Goal: Information Seeking & Learning: Check status

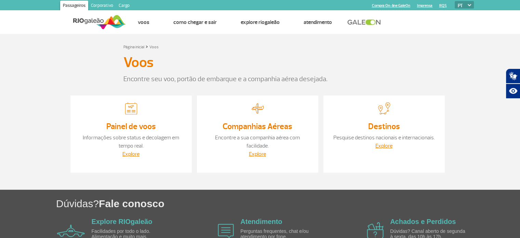
click at [137, 118] on div "Painel de voos Informações sobre status e decolagem em tempo real. Explore" at bounding box center [130, 133] width 121 height 77
click at [131, 109] on img at bounding box center [131, 108] width 12 height 12
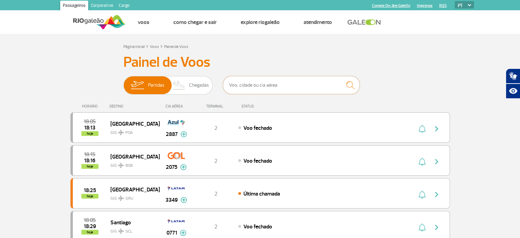
click at [247, 86] on input "text" at bounding box center [291, 85] width 137 height 18
click at [239, 82] on input "text" at bounding box center [291, 85] width 137 height 18
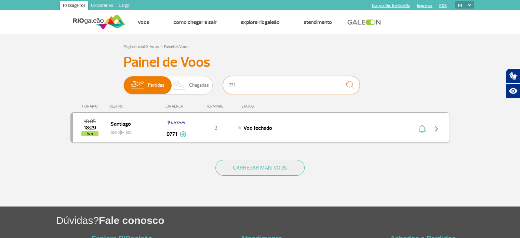
type input "771"
click at [438, 128] on img "button" at bounding box center [437, 129] width 8 height 8
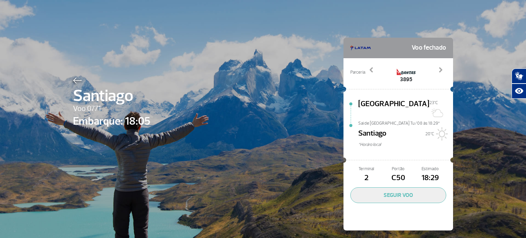
scroll to position [1, 0]
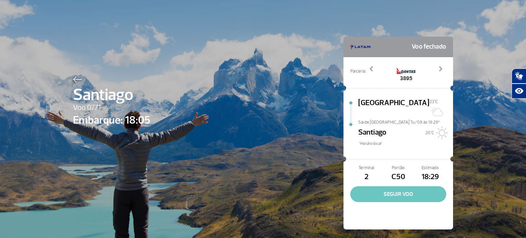
click at [404, 187] on button "SEGUIR VOO" at bounding box center [398, 194] width 96 height 16
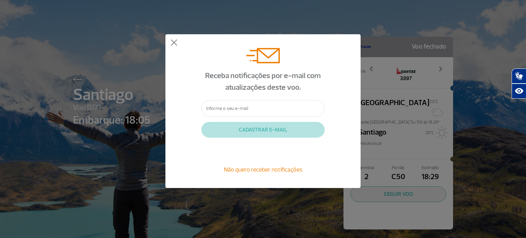
click at [246, 108] on input "text" at bounding box center [262, 108] width 123 height 17
type input "marciodesg@gmail.com"
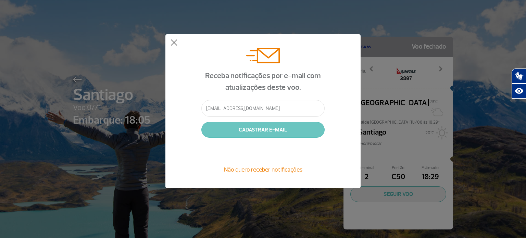
click at [244, 132] on button "CADASTRAR E-MAIL" at bounding box center [262, 130] width 123 height 16
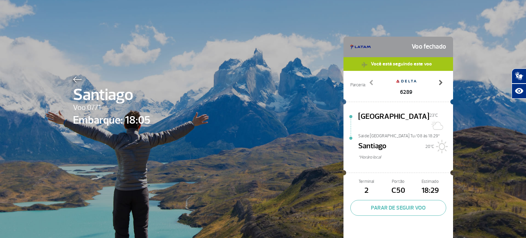
click at [437, 79] on span at bounding box center [440, 82] width 7 height 7
click at [437, 80] on span at bounding box center [440, 82] width 7 height 7
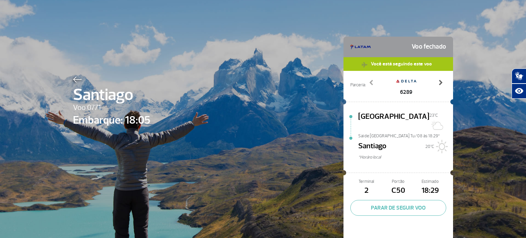
click at [437, 80] on span at bounding box center [440, 82] width 7 height 7
click at [370, 83] on span at bounding box center [371, 82] width 7 height 7
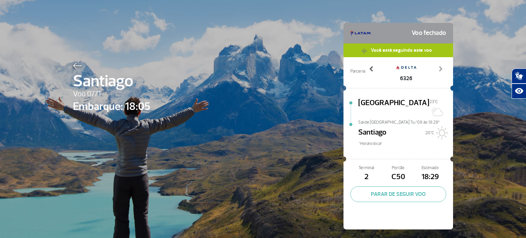
click at [368, 68] on span at bounding box center [371, 68] width 7 height 7
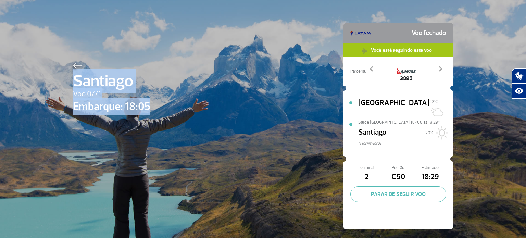
drag, startPoint x: 71, startPoint y: 70, endPoint x: 157, endPoint y: 107, distance: 93.6
click at [157, 107] on div "Santiago Voo 0771 Embarque: 18:05 Voo fechado Você está seguindo este voo Parce…" at bounding box center [263, 115] width 390 height 261
click at [238, 106] on div "Santiago Voo 0771 Embarque: 18:05 Voo fechado Você está seguindo este voo Parce…" at bounding box center [263, 115] width 390 height 261
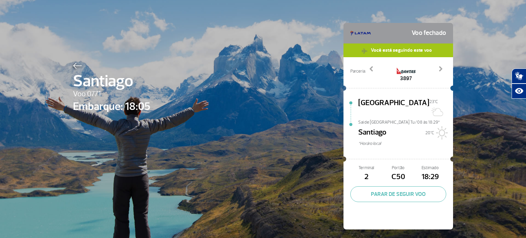
click at [21, 33] on div "Santiago Voo 0771 Embarque: 18:05 Voo fechado Você está seguindo este voo Parce…" at bounding box center [263, 115] width 526 height 261
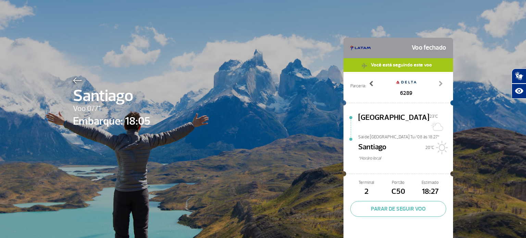
click at [368, 85] on span at bounding box center [371, 83] width 7 height 7
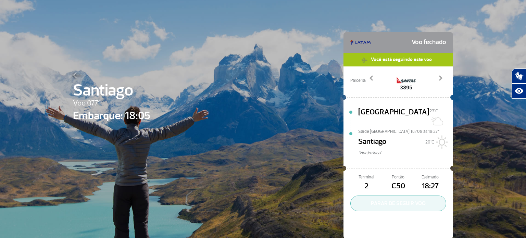
scroll to position [15, 0]
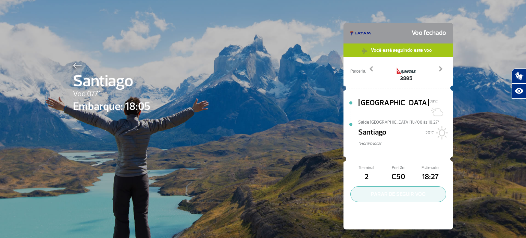
click at [384, 188] on button "PARAR DE SEGUIR VOO" at bounding box center [398, 194] width 96 height 16
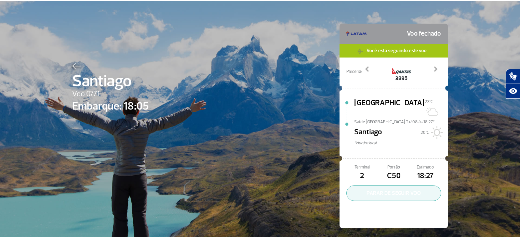
scroll to position [1, 0]
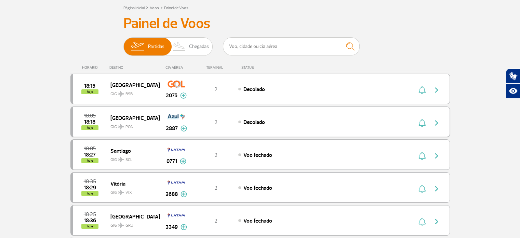
scroll to position [68, 0]
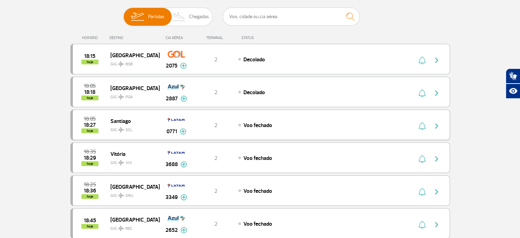
click at [183, 131] on img at bounding box center [183, 131] width 7 height 6
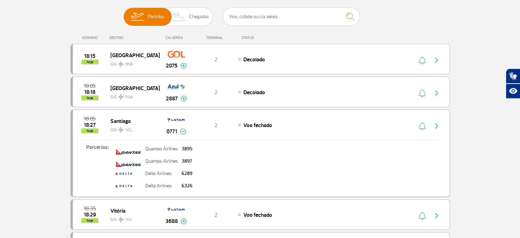
click at [435, 124] on img "button" at bounding box center [437, 126] width 8 height 8
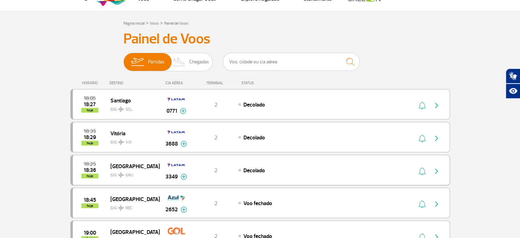
scroll to position [34, 0]
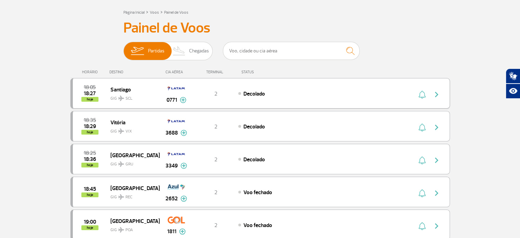
click at [271, 91] on div "Decolado" at bounding box center [314, 94] width 151 height 8
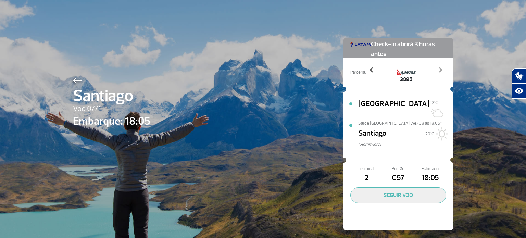
click at [368, 69] on span at bounding box center [371, 69] width 7 height 7
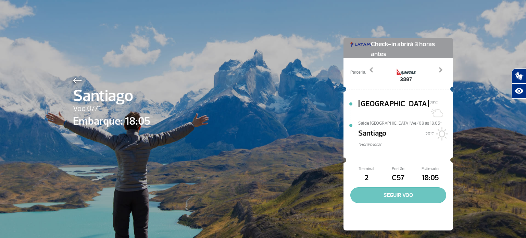
click at [377, 187] on button "SEGUIR VOO" at bounding box center [398, 195] width 96 height 16
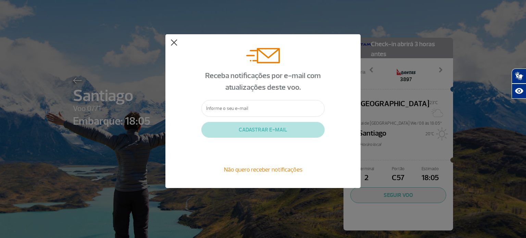
click at [174, 42] on button at bounding box center [173, 42] width 7 height 7
